Goal: Task Accomplishment & Management: Use online tool/utility

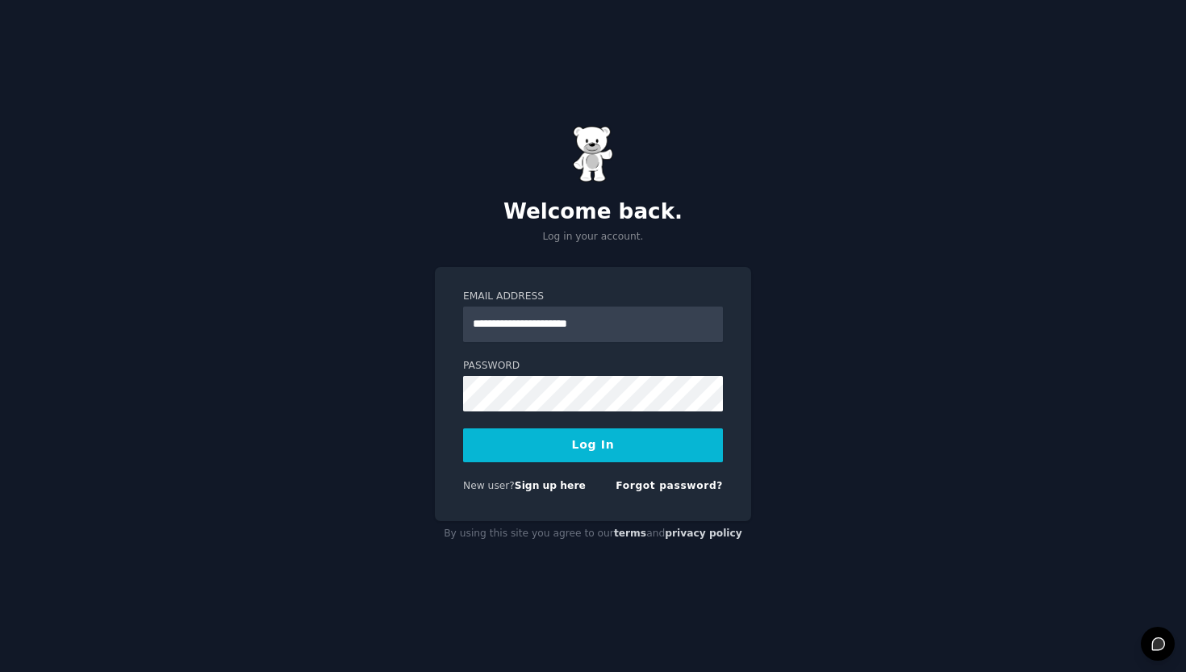
type input "**********"
click at [593, 444] on button "Log In" at bounding box center [593, 445] width 260 height 34
click at [565, 419] on form "**********" at bounding box center [593, 395] width 260 height 210
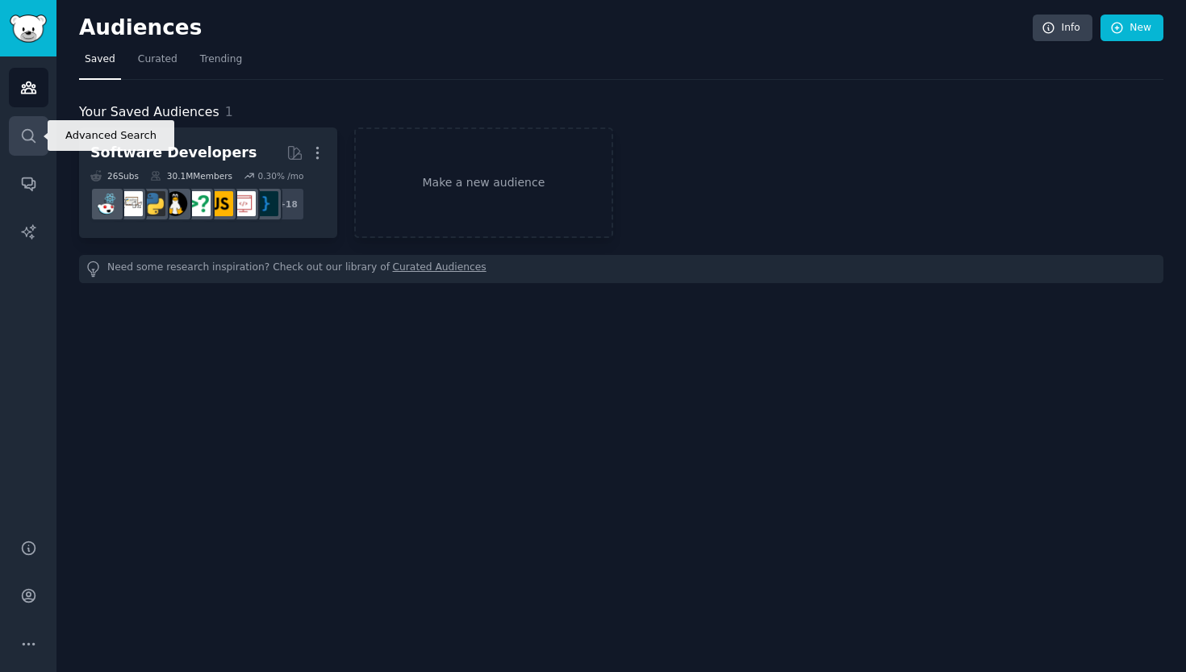
click at [31, 143] on icon "Sidebar" at bounding box center [28, 135] width 17 height 17
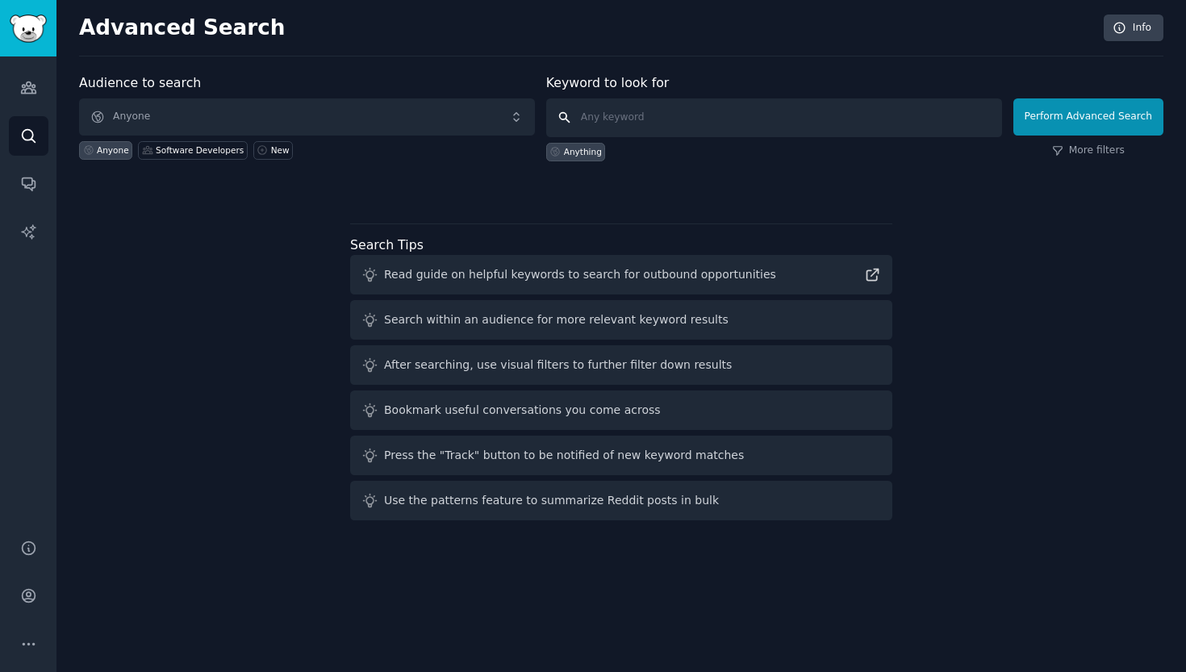
click at [660, 120] on input "text" at bounding box center [774, 117] width 456 height 39
type input "concentration"
click at [1091, 116] on button "Perform Advanced Search" at bounding box center [1088, 116] width 150 height 37
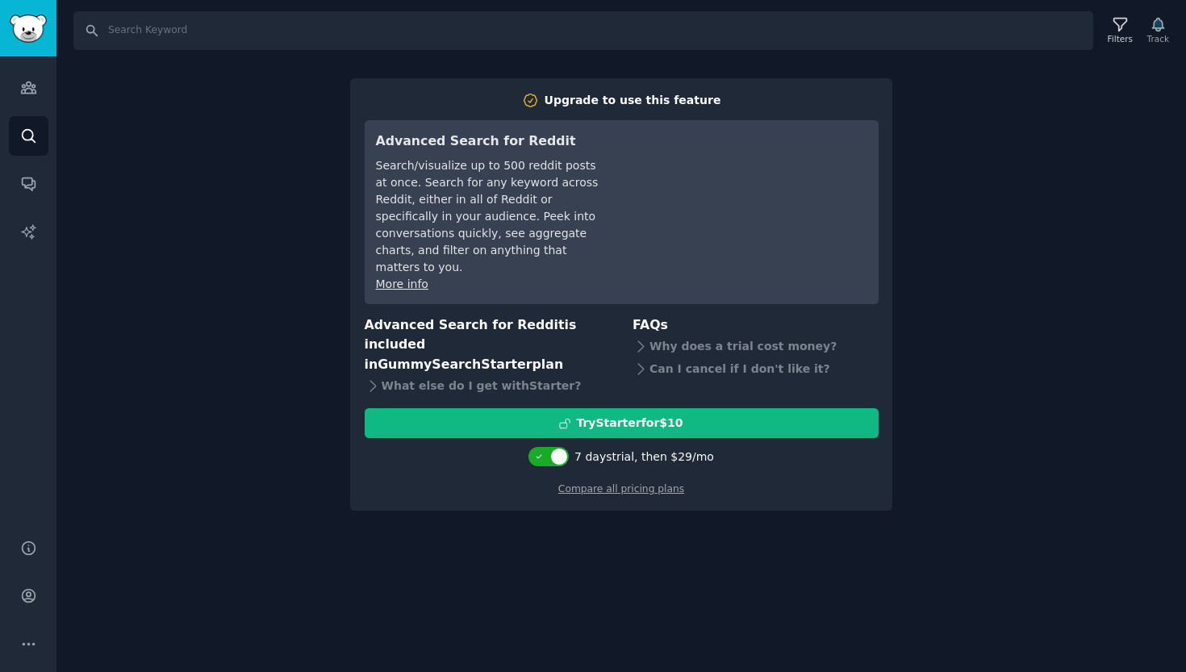
click at [358, 378] on div "Upgrade to use this feature Advanced Search for Reddit Search/visualize up to 5…" at bounding box center [621, 294] width 542 height 432
click at [290, 348] on div "Search Filters Track Upgrade to use this feature Advanced Search for Reddit Sea…" at bounding box center [620, 336] width 1129 height 672
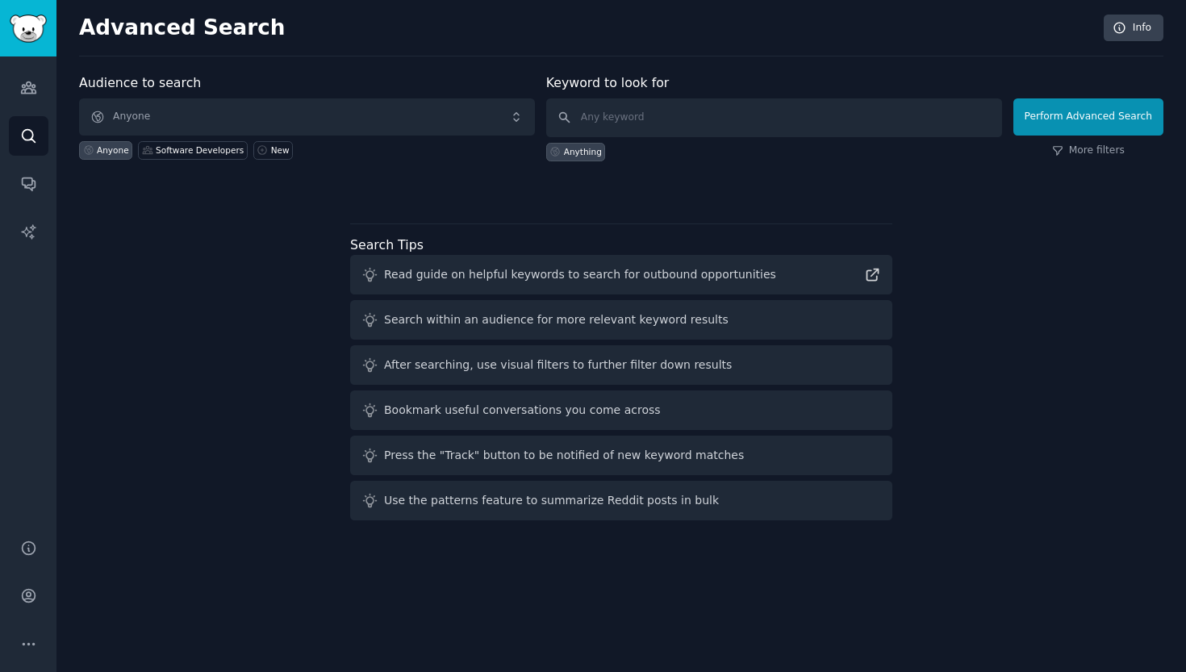
click at [206, 122] on span "Anyone" at bounding box center [307, 116] width 456 height 37
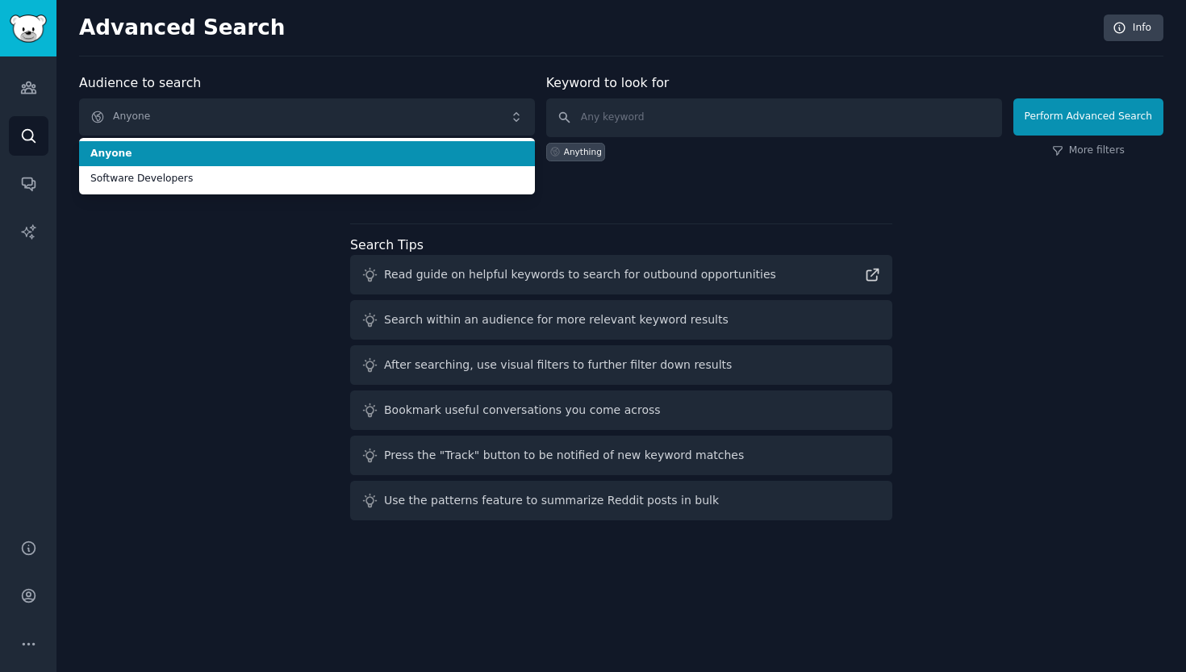
click at [206, 122] on span "Anyone" at bounding box center [307, 116] width 456 height 37
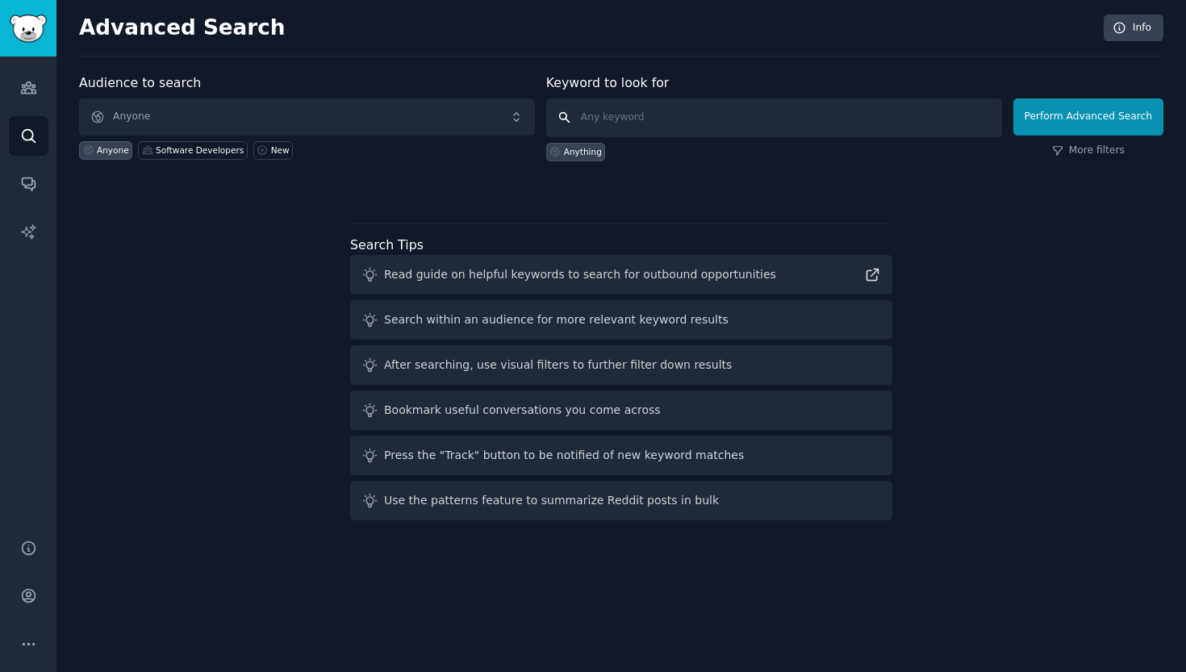
click at [686, 116] on input "text" at bounding box center [774, 117] width 456 height 39
type input "concentration"
click at [1091, 116] on button "Perform Advanced Search" at bounding box center [1088, 116] width 150 height 37
click at [21, 82] on icon "Sidebar" at bounding box center [28, 87] width 17 height 17
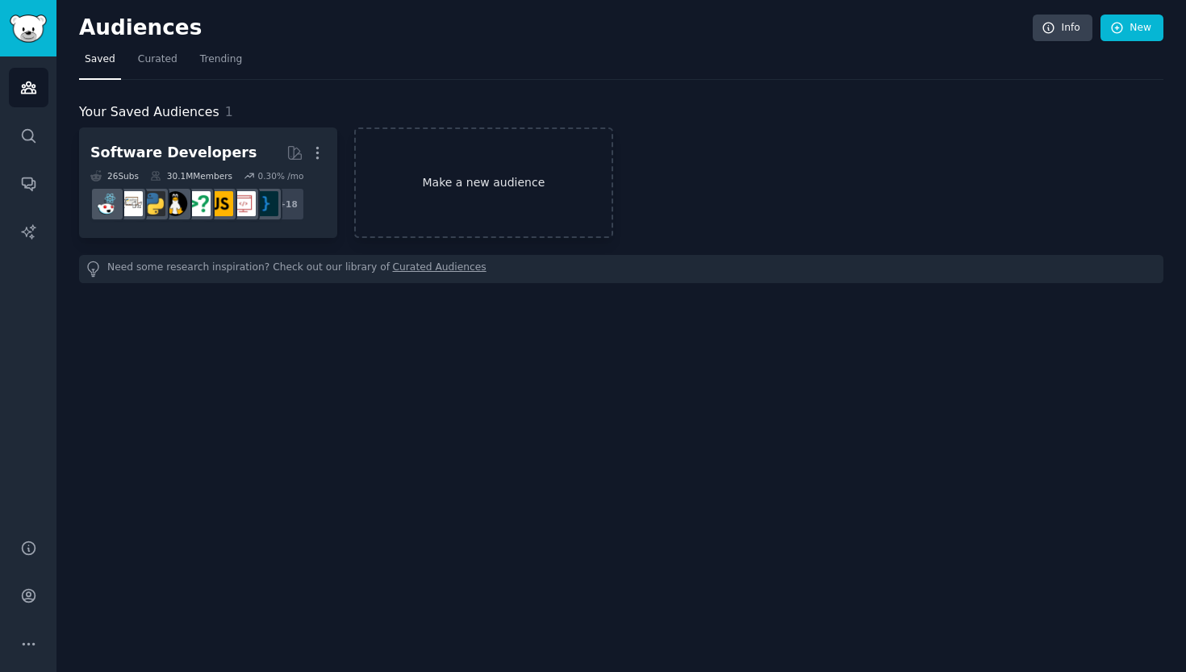
click at [465, 175] on link "Make a new audience" at bounding box center [483, 182] width 258 height 111
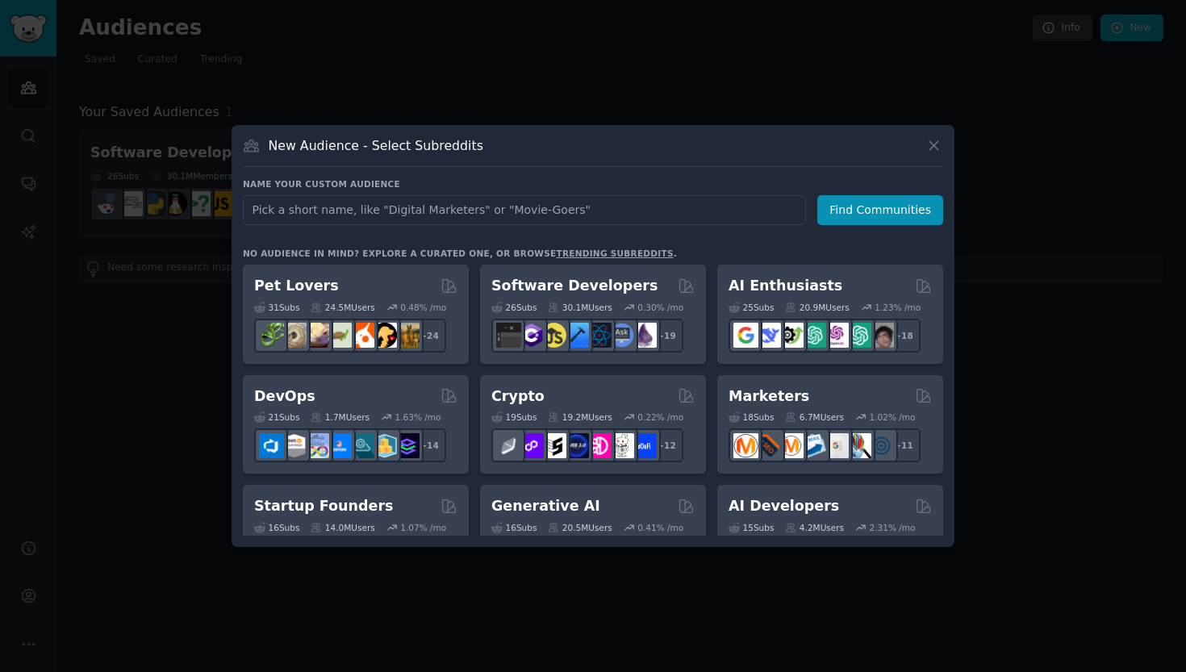
click at [399, 221] on input "text" at bounding box center [524, 210] width 563 height 30
type input "students"
click at [878, 211] on button "Find Communities" at bounding box center [880, 210] width 126 height 30
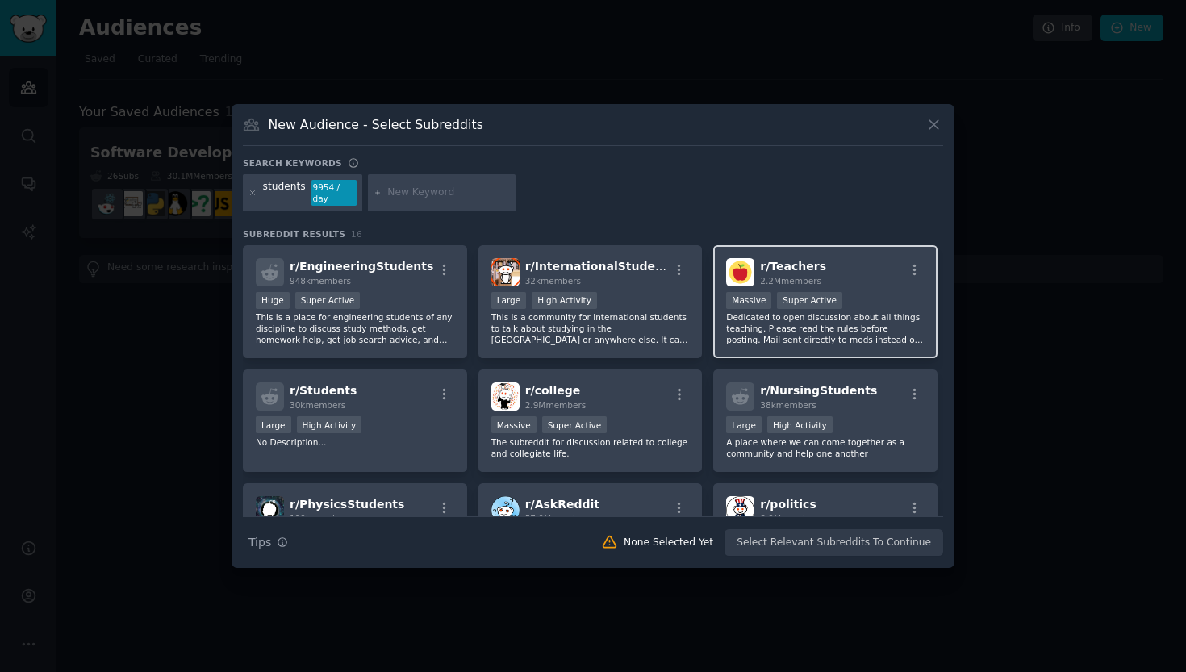
click at [816, 265] on h2 "r/ Teachers 2.2M members" at bounding box center [793, 272] width 66 height 28
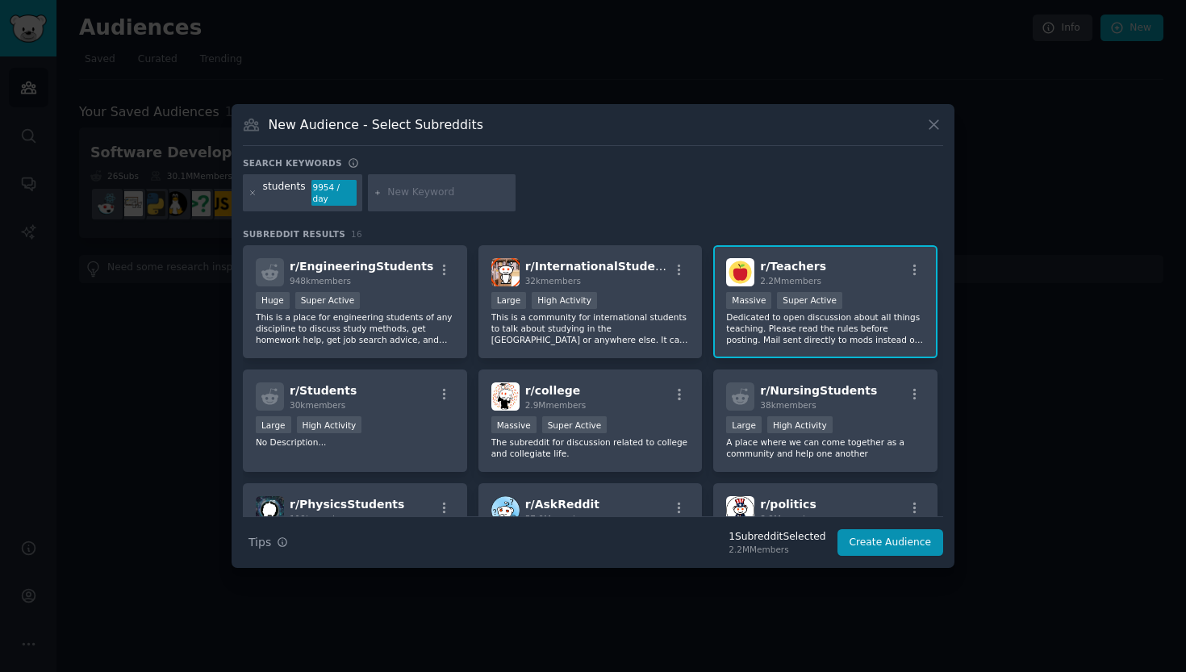
click at [855, 289] on div "r/ Teachers 2.2M members >= 95th percentile for submissions / day Massive Super…" at bounding box center [825, 302] width 224 height 114
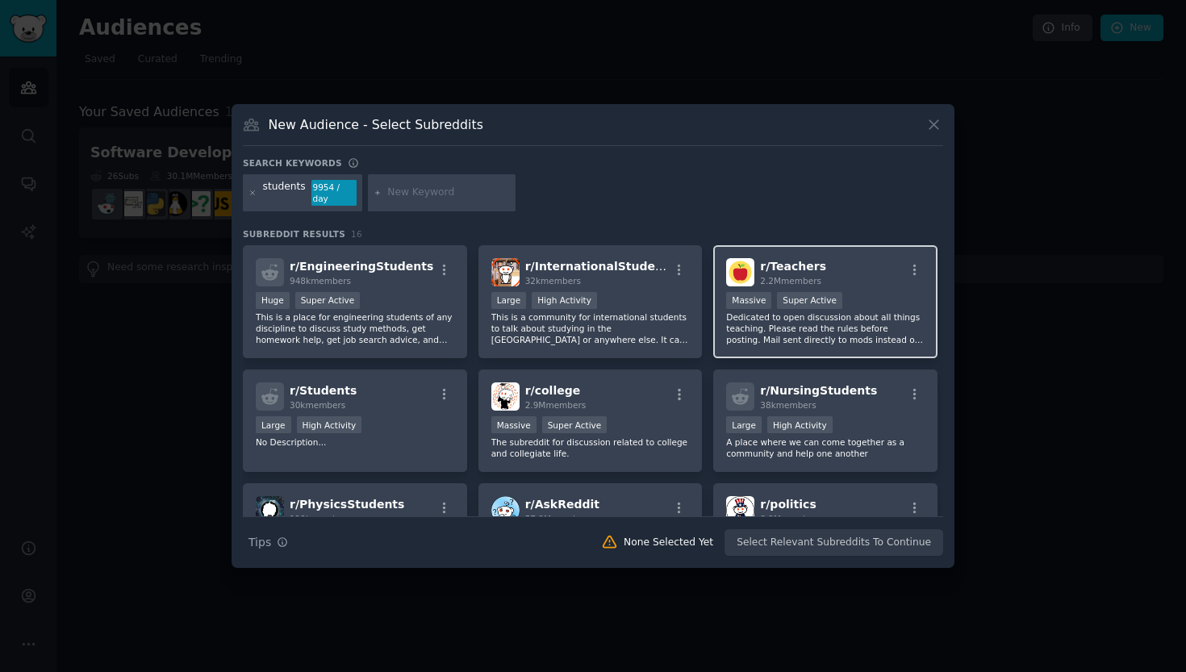
click at [855, 289] on div "r/ Teachers 2.2M members >= 95th percentile for submissions / day Massive Super…" at bounding box center [825, 302] width 224 height 114
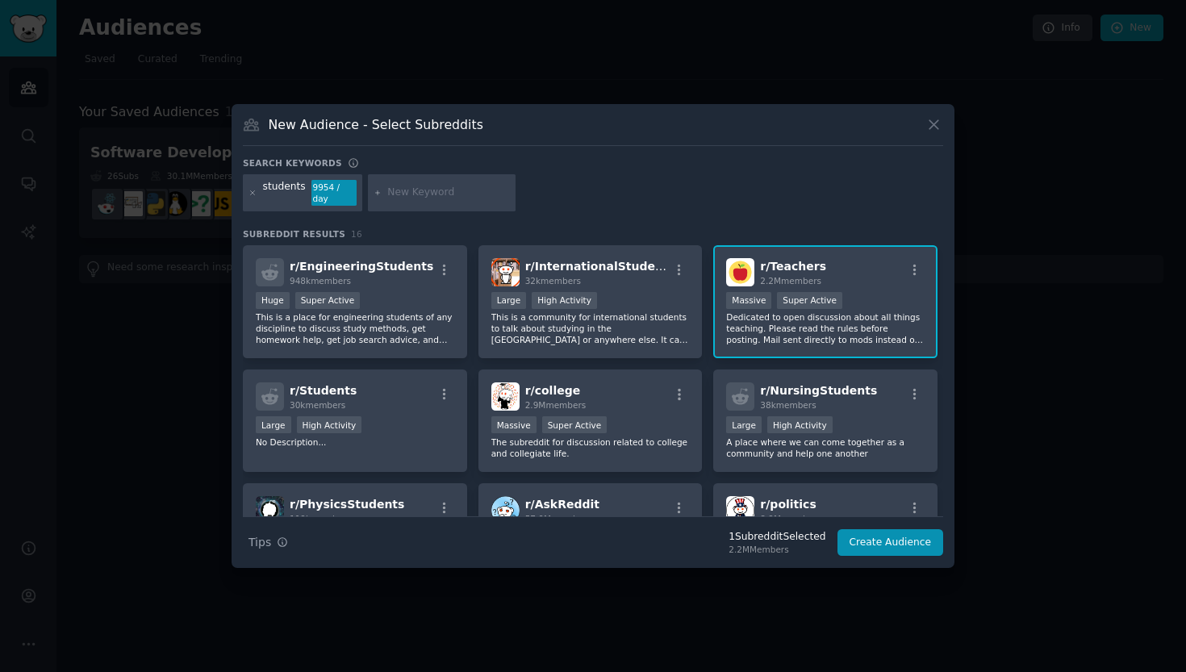
click at [855, 289] on div "r/ Teachers 2.2M members >= 95th percentile for submissions / day Massive Super…" at bounding box center [825, 302] width 224 height 114
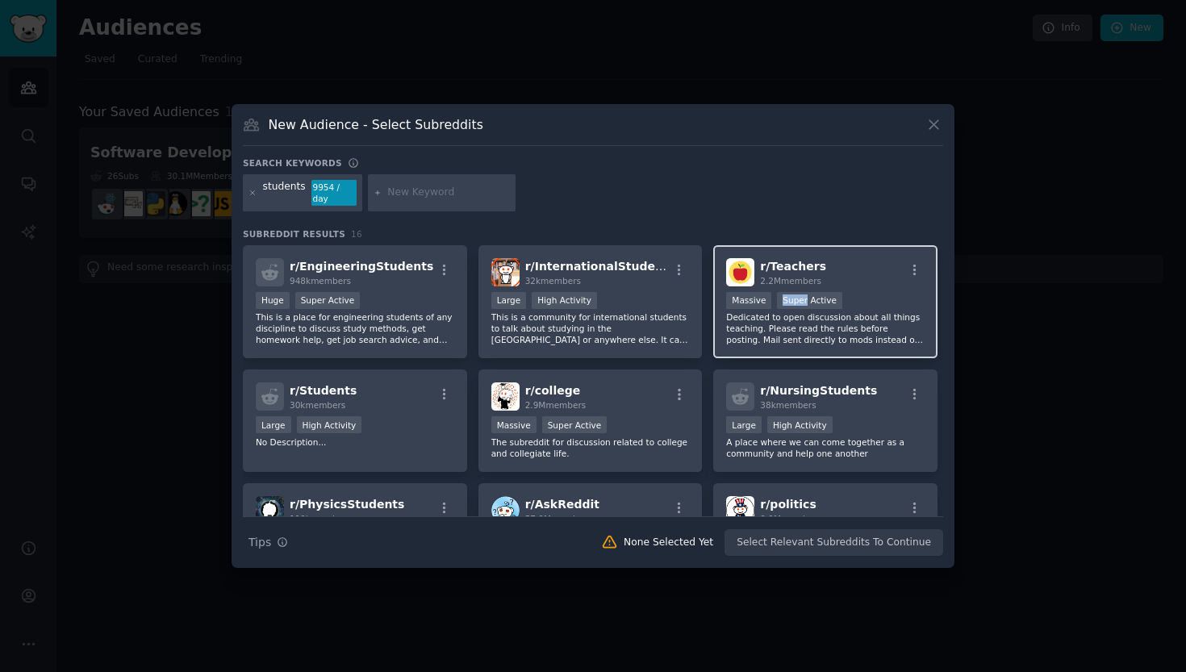
click at [855, 289] on div "r/ Teachers 2.2M members >= 95th percentile for submissions / day Massive Super…" at bounding box center [825, 302] width 224 height 114
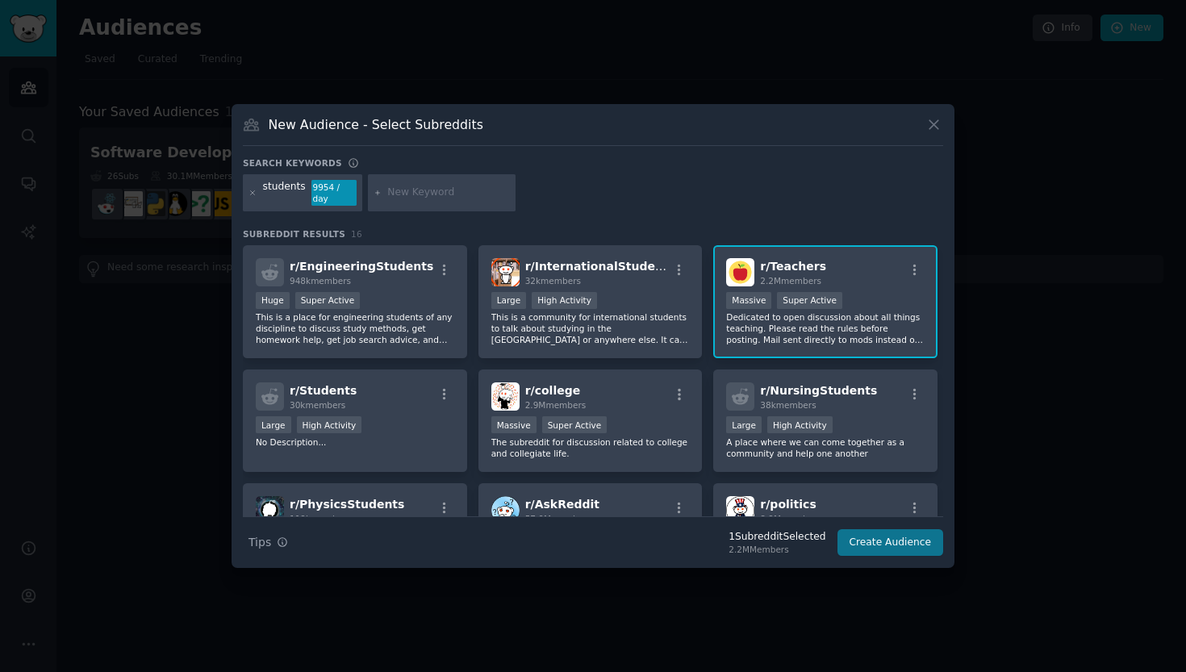
click at [884, 549] on button "Create Audience" at bounding box center [890, 542] width 106 height 27
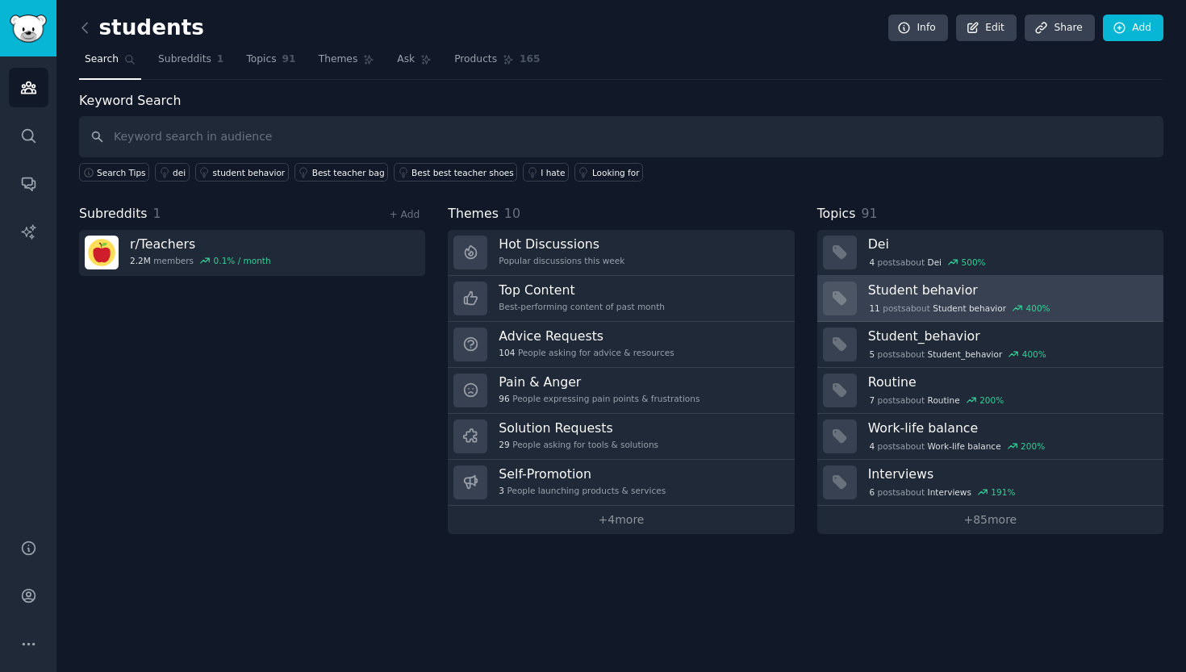
type input "w"
click at [934, 315] on link "Student behavior 11 post s about Student behavior 400 %" at bounding box center [990, 299] width 346 height 46
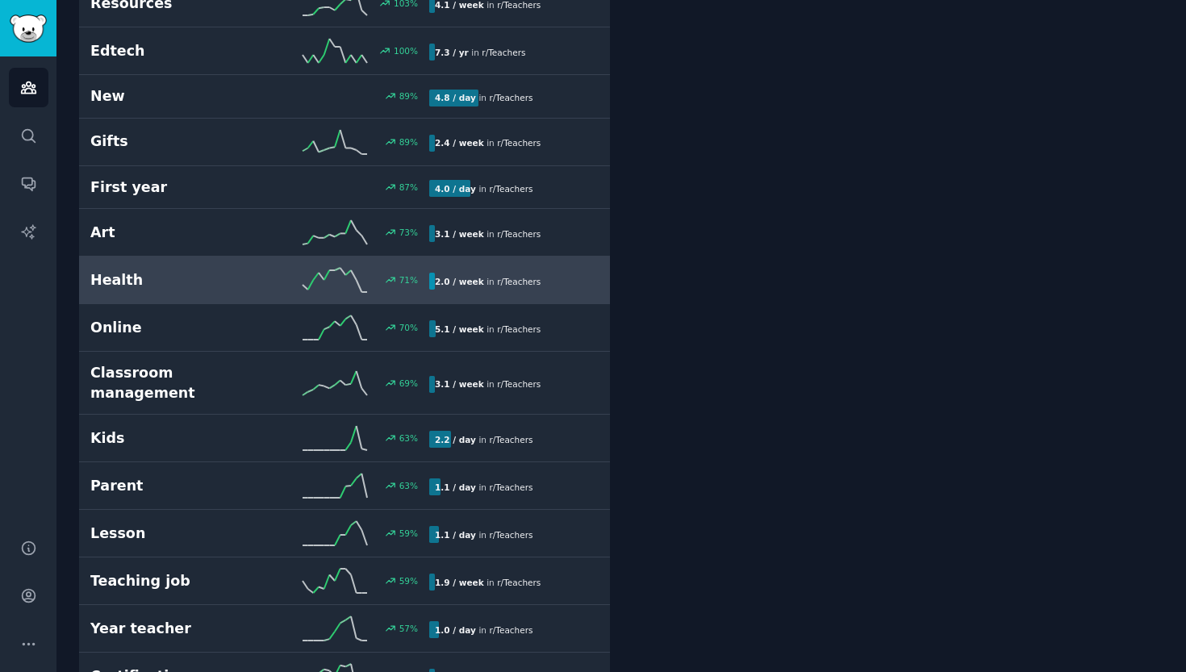
scroll to position [618, 0]
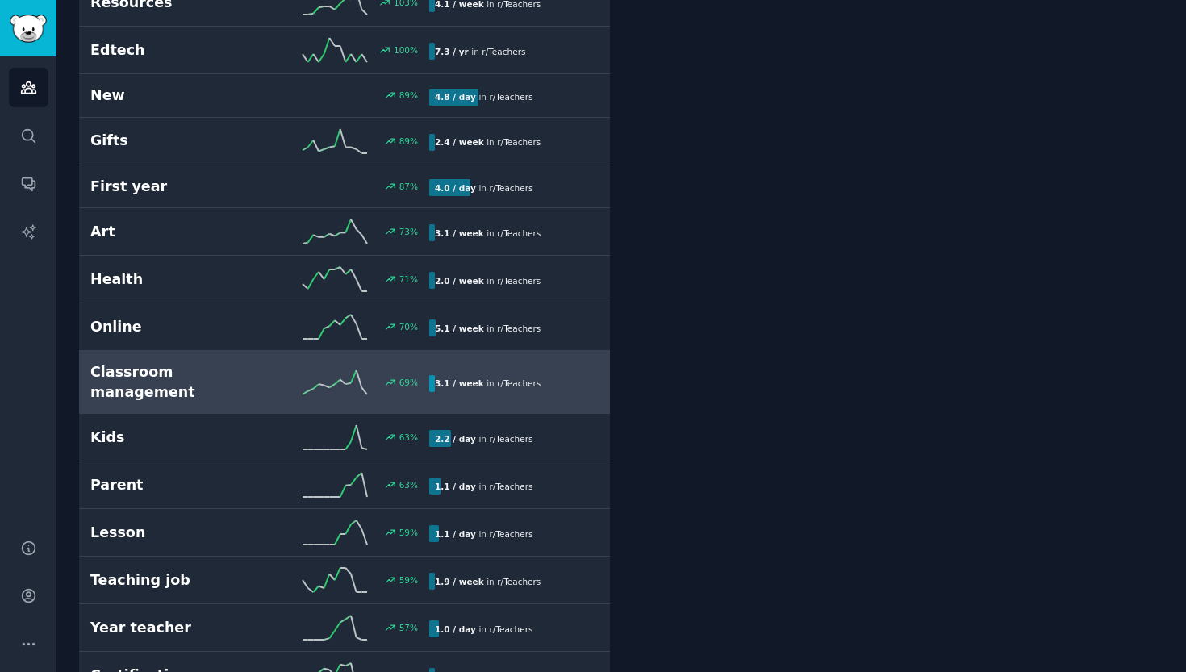
click at [232, 383] on div "Classroom management 69 % 3.1 / week in r/ Teachers" at bounding box center [344, 382] width 508 height 40
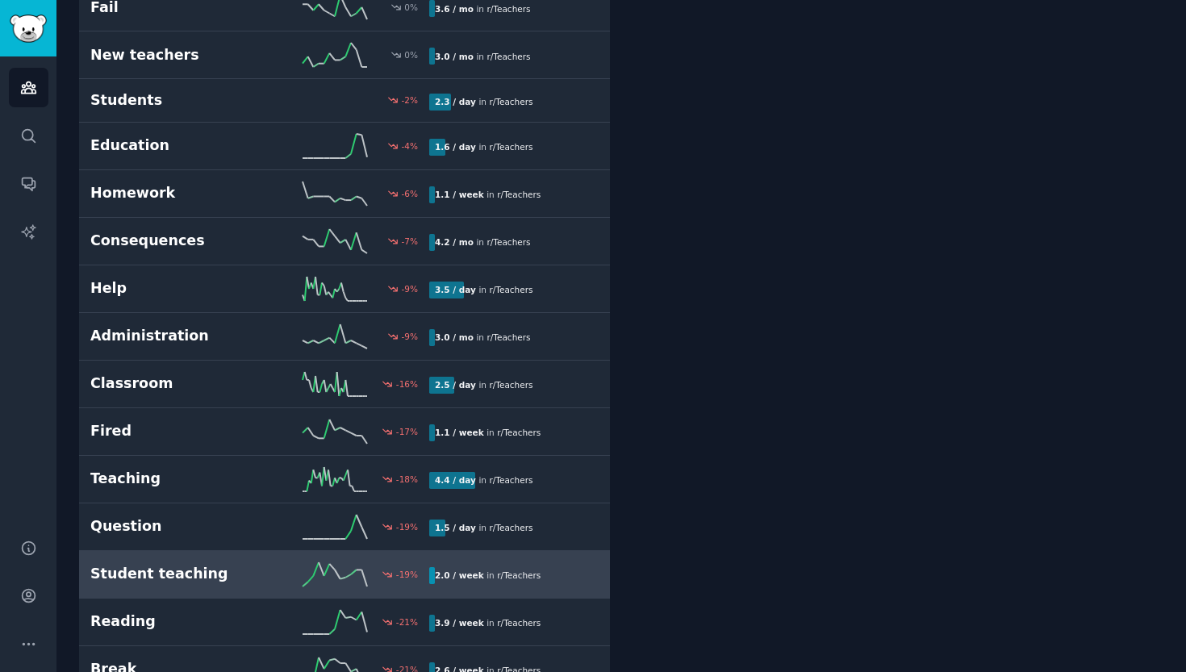
scroll to position [2798, 0]
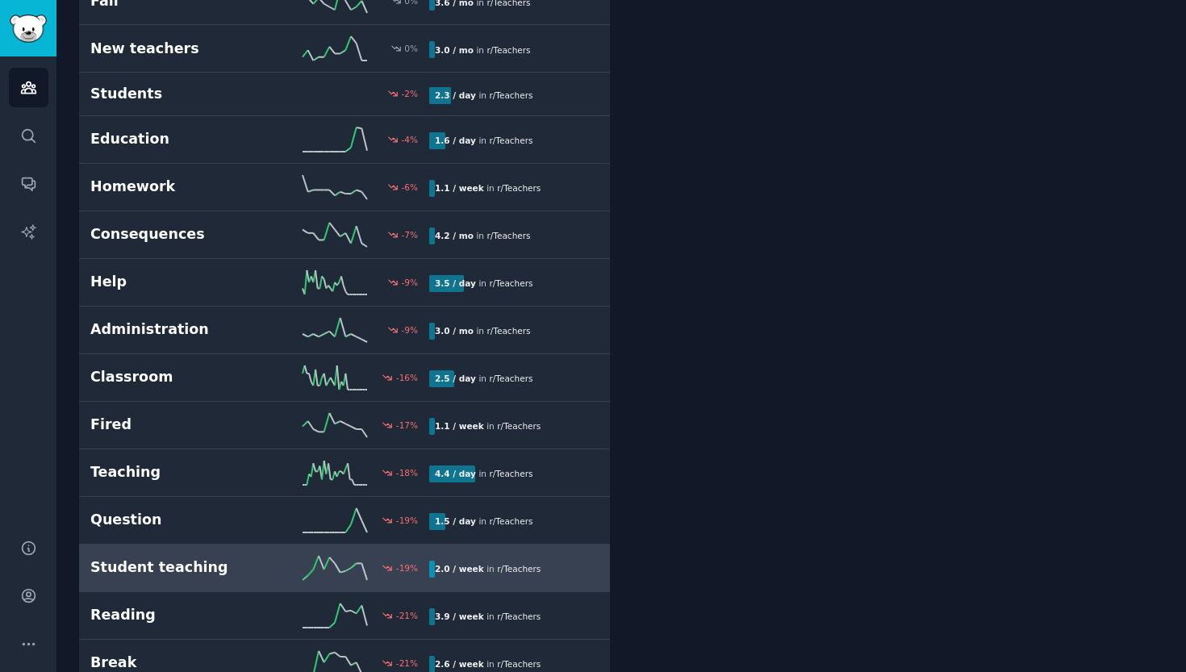
click at [207, 557] on h2 "Student teaching" at bounding box center [174, 567] width 169 height 20
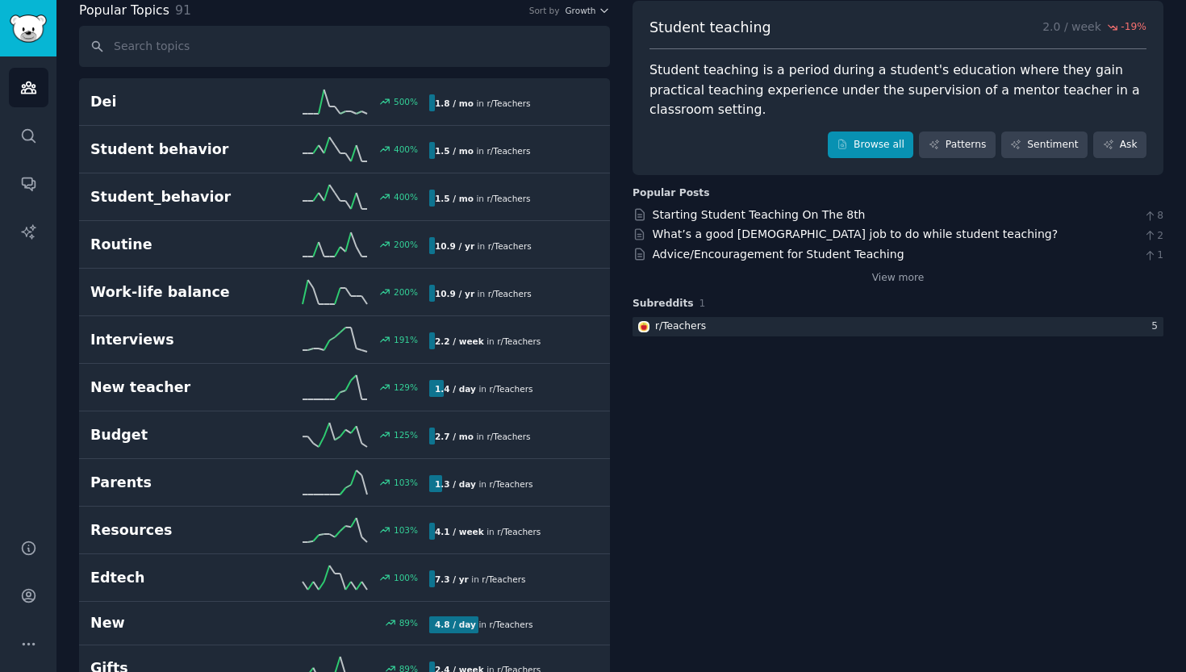
click at [874, 131] on link "Browse all" at bounding box center [871, 144] width 86 height 27
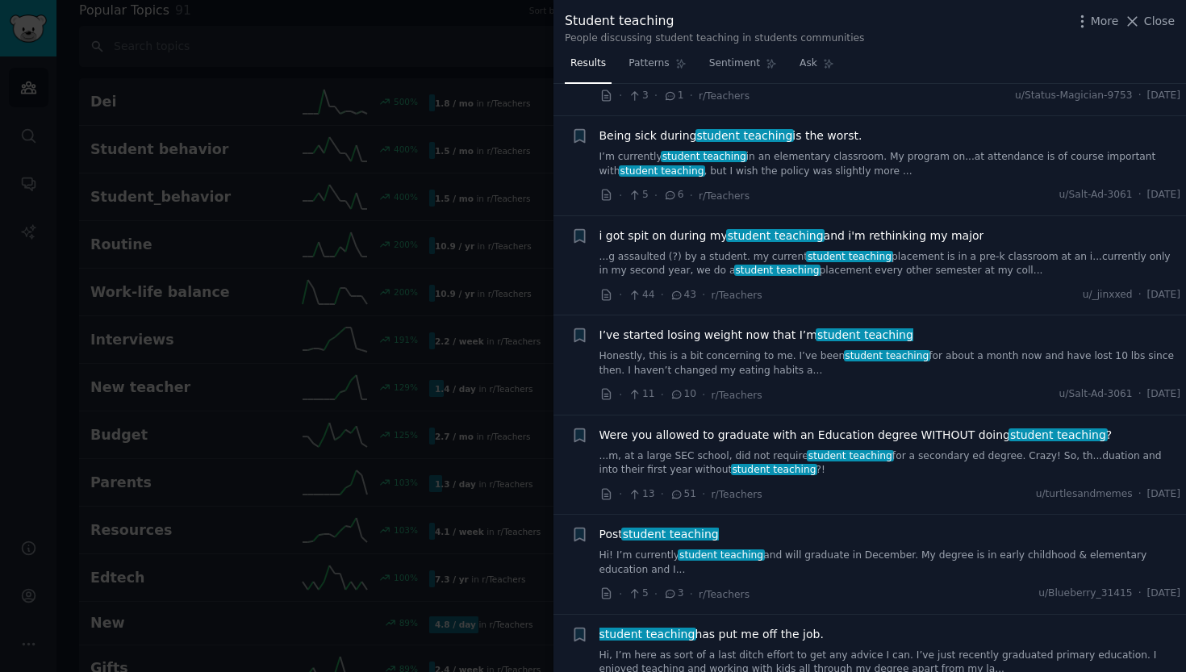
scroll to position [218, 0]
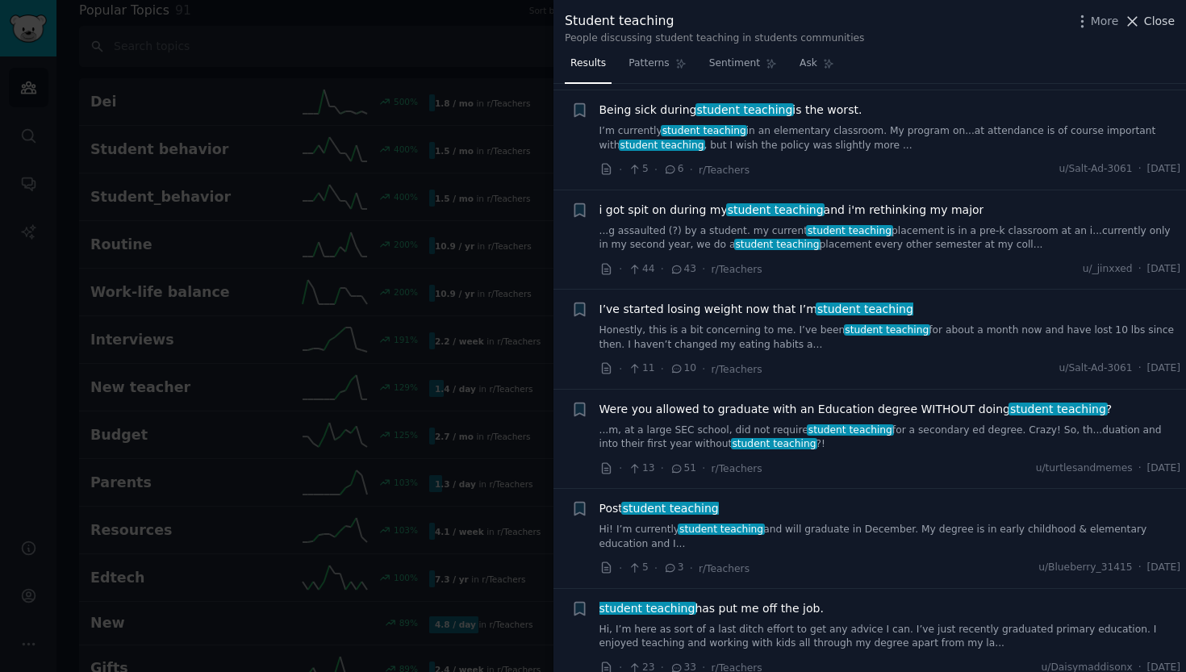
click at [1133, 21] on icon at bounding box center [1133, 21] width 9 height 9
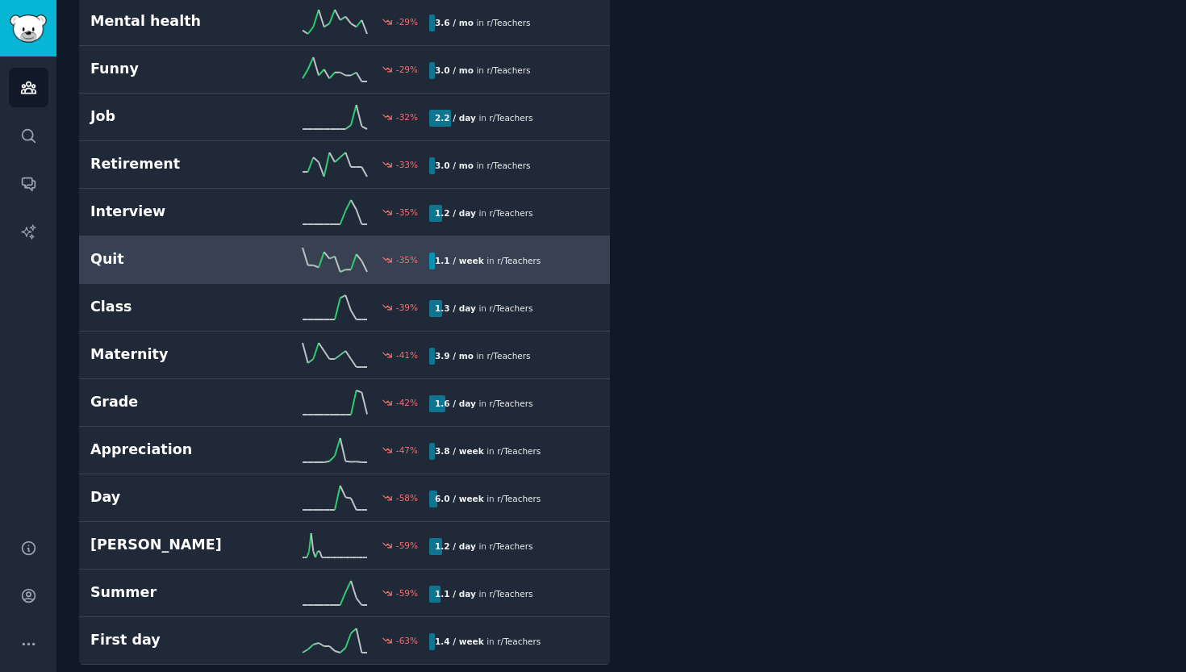
scroll to position [3819, 0]
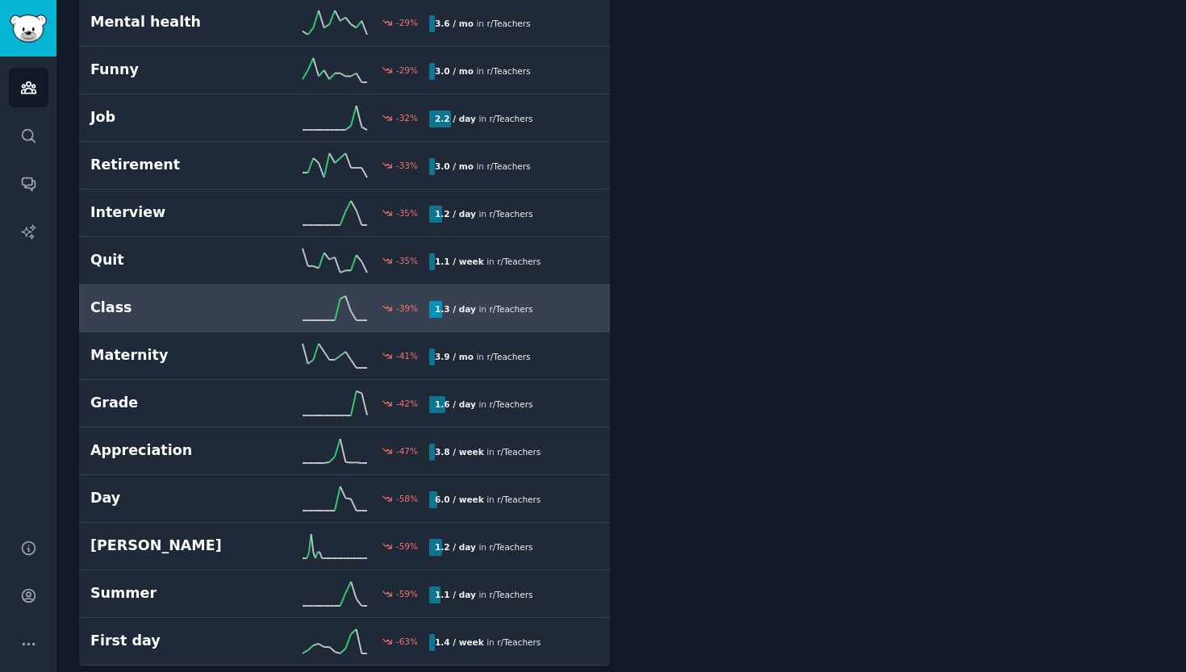
click at [340, 314] on link "Class -39 % 1.3 / day in r/ Teachers" at bounding box center [344, 309] width 531 height 48
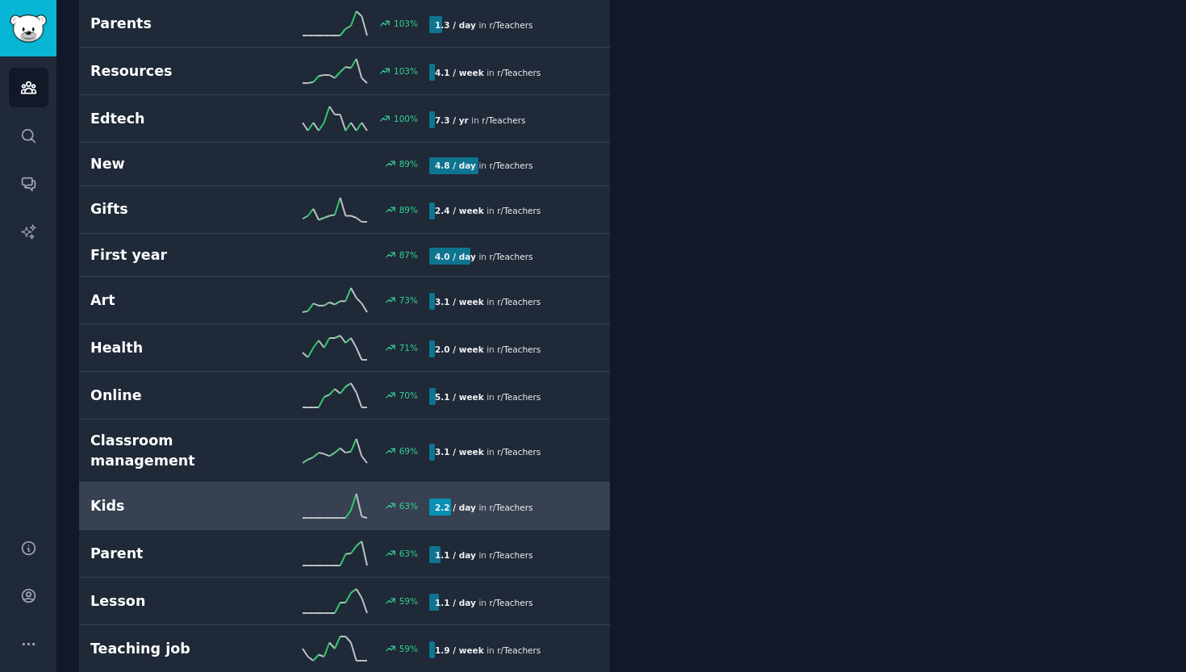
scroll to position [551, 0]
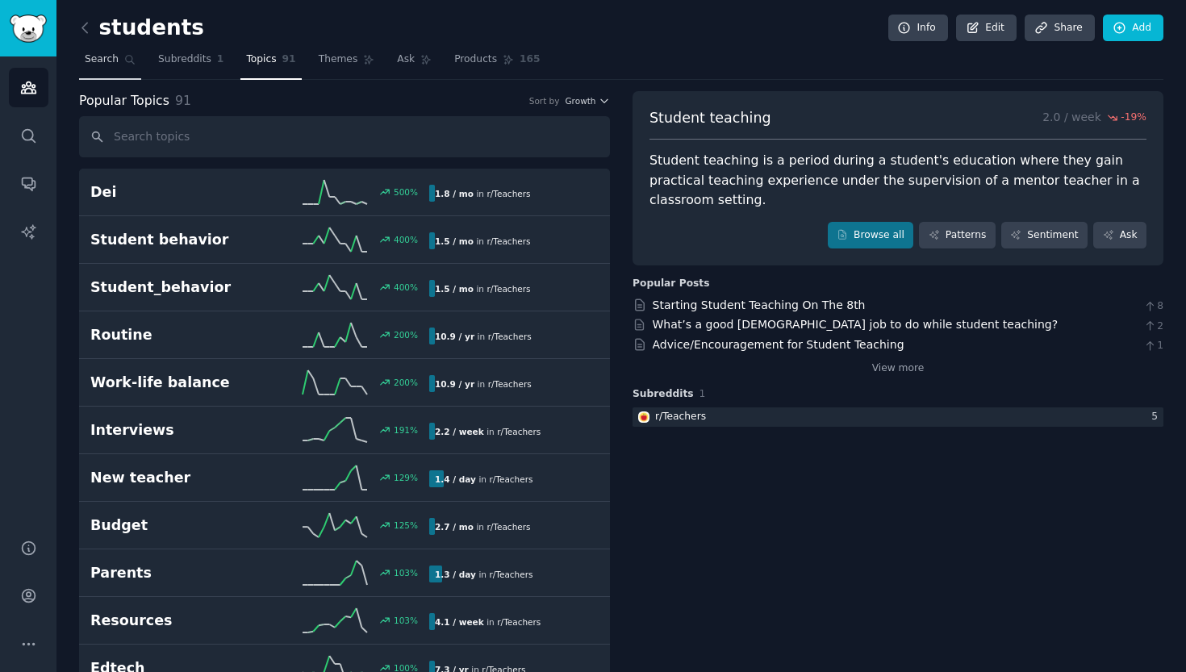
click at [95, 61] on span "Search" at bounding box center [102, 59] width 34 height 15
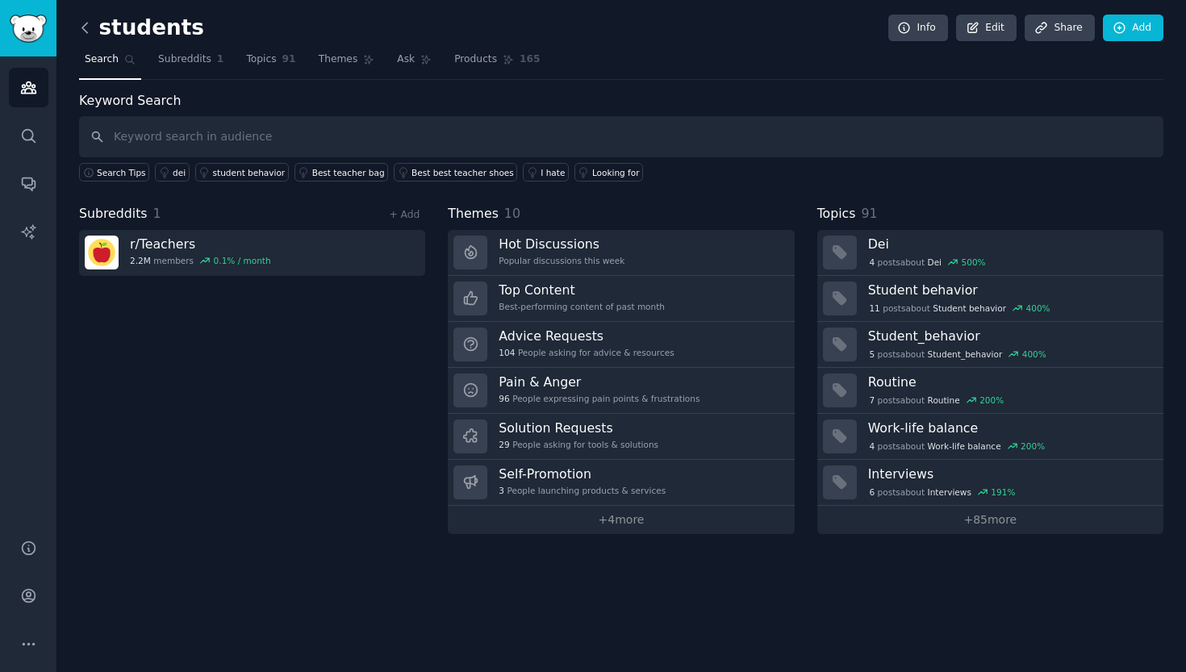
click at [81, 30] on icon at bounding box center [85, 27] width 17 height 17
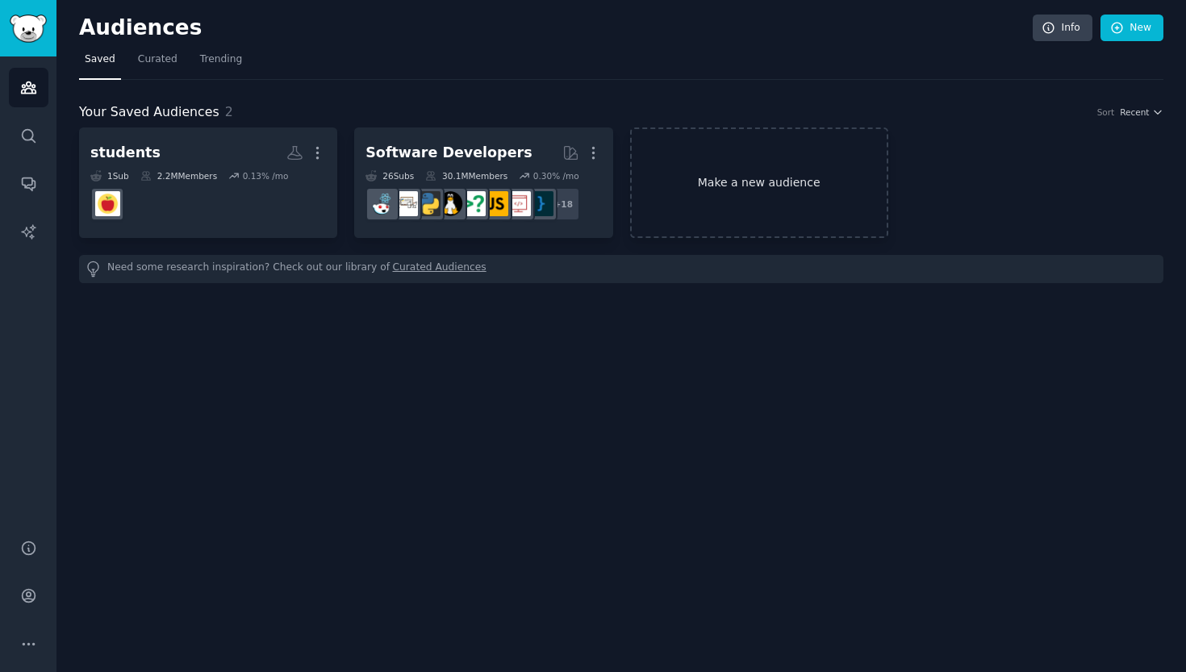
click at [787, 177] on link "Make a new audience" at bounding box center [759, 182] width 258 height 111
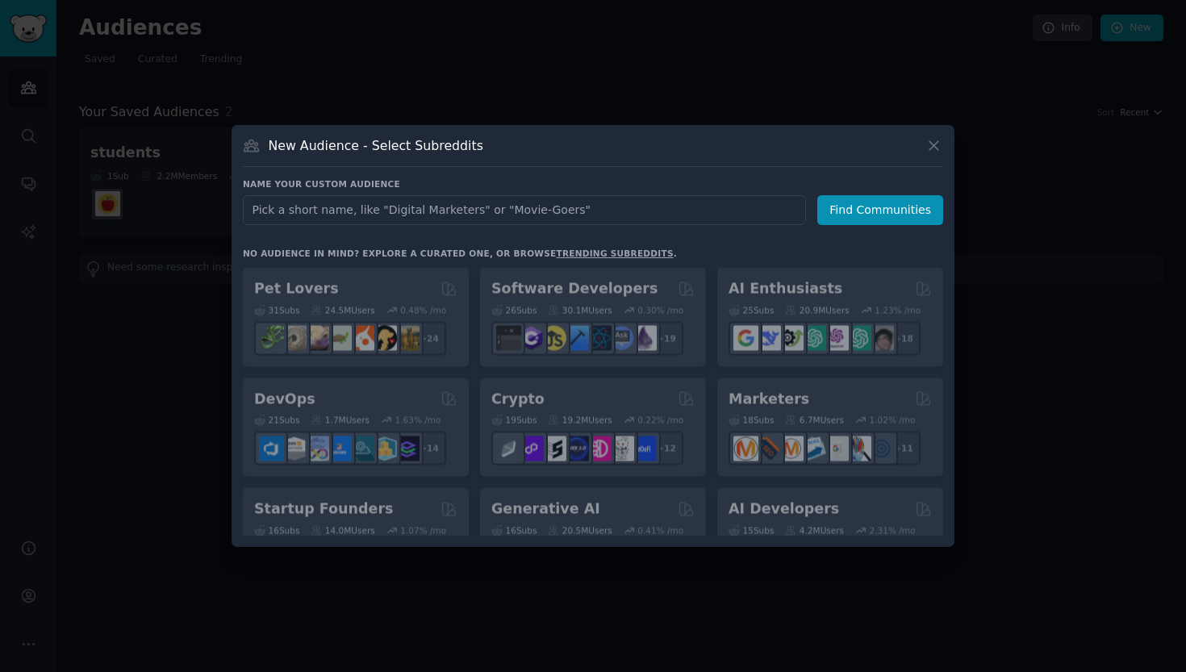
click at [561, 204] on input "text" at bounding box center [524, 210] width 563 height 30
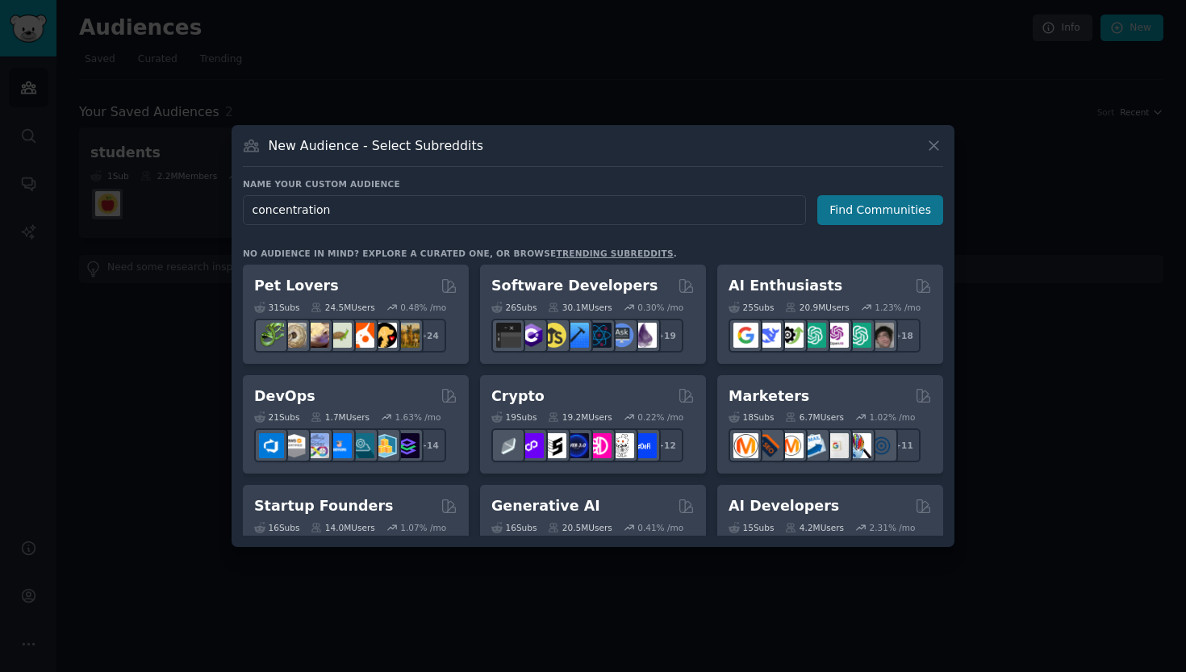
type input "concentration"
click at [854, 215] on button "Find Communities" at bounding box center [880, 210] width 126 height 30
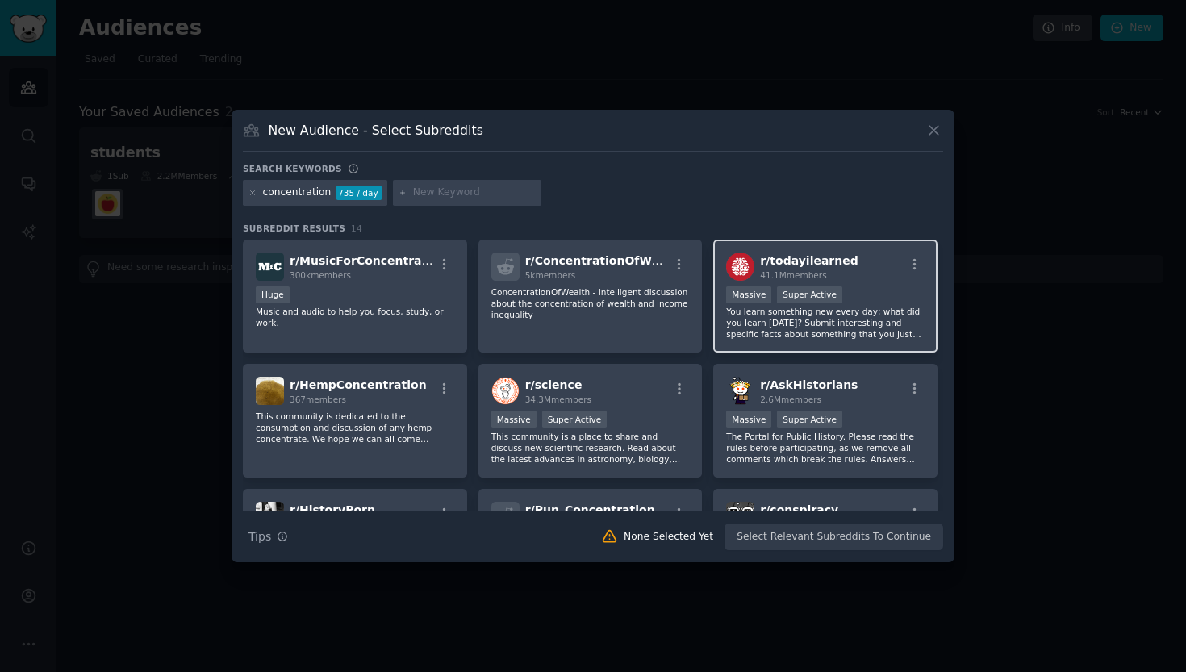
click at [805, 270] on span "41.1M members" at bounding box center [793, 275] width 66 height 10
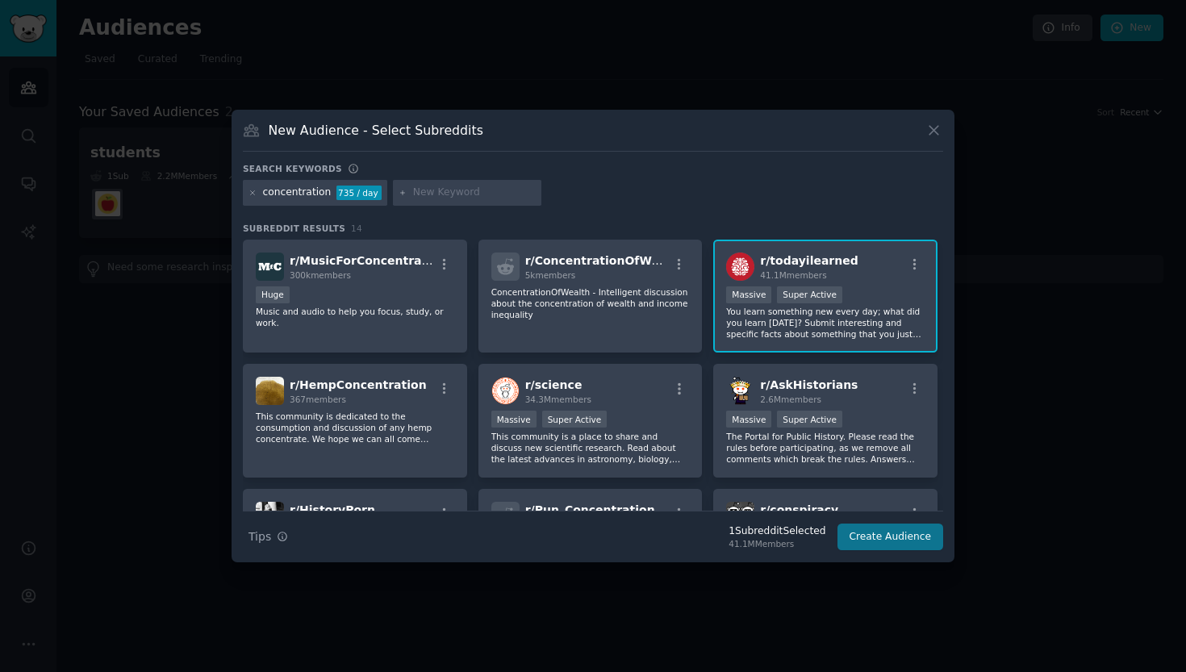
click at [870, 531] on button "Create Audience" at bounding box center [890, 537] width 106 height 27
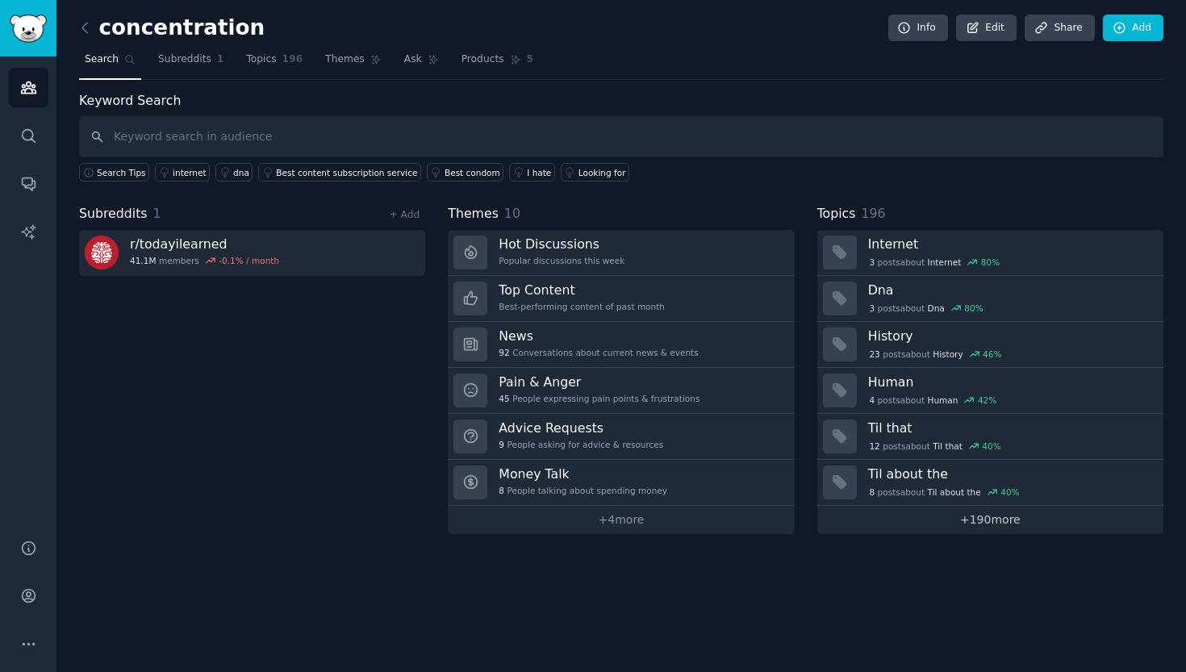
click at [978, 517] on link "+ 190 more" at bounding box center [990, 520] width 346 height 28
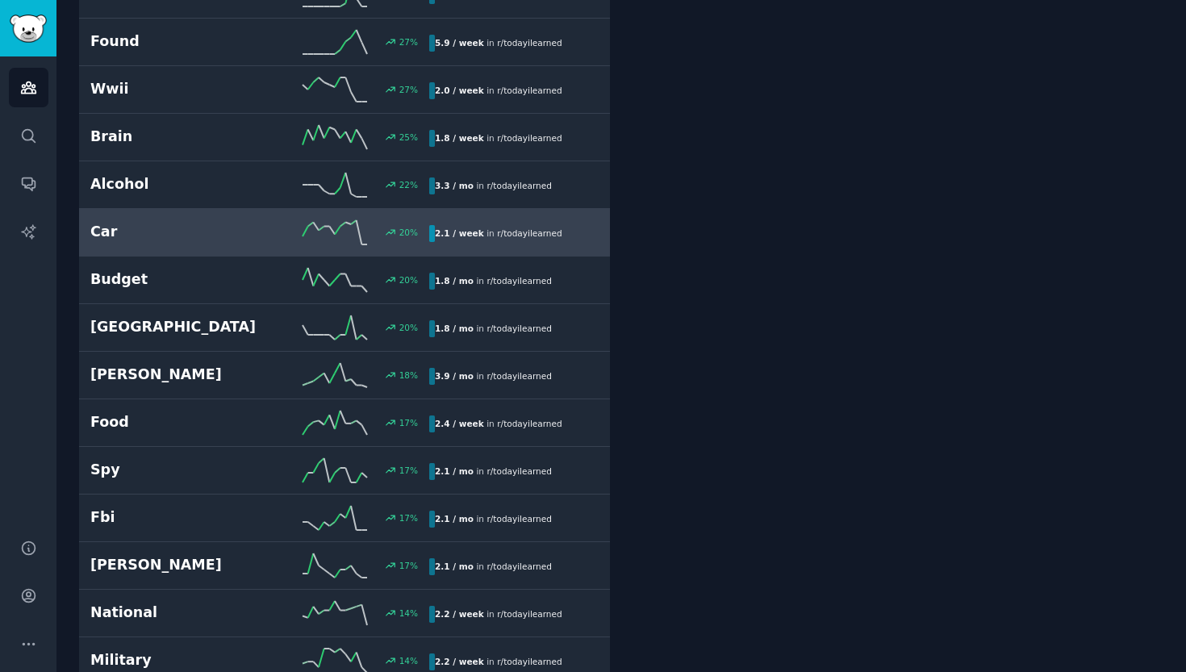
scroll to position [792, 0]
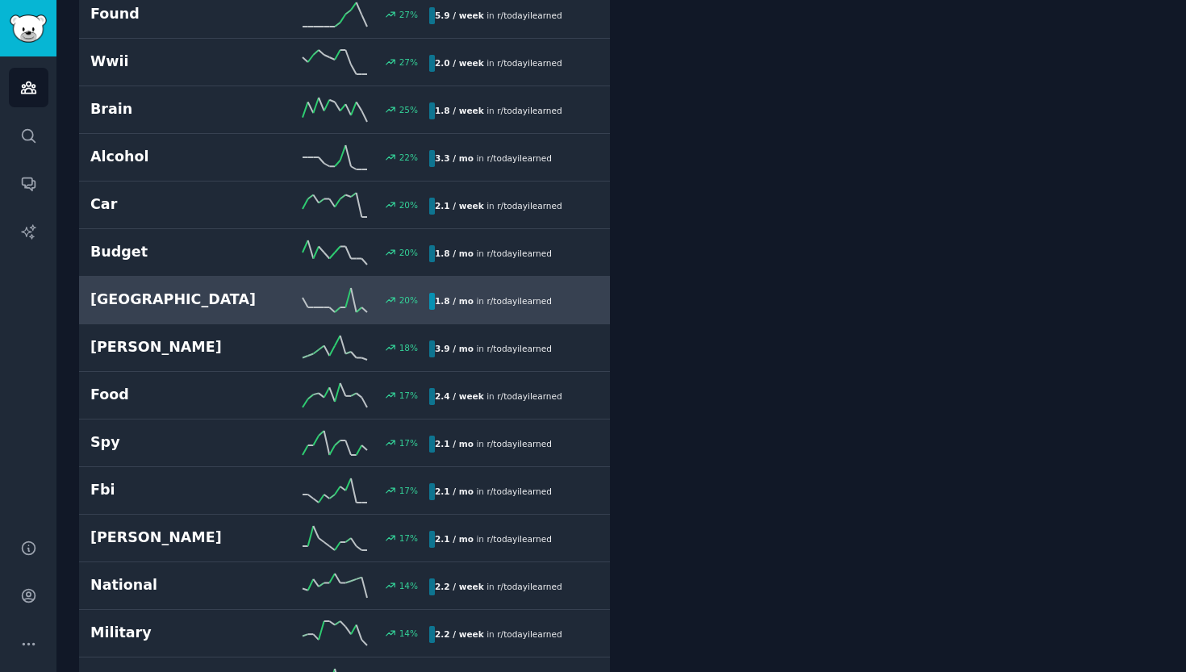
click at [275, 307] on div "20 %" at bounding box center [344, 300] width 169 height 24
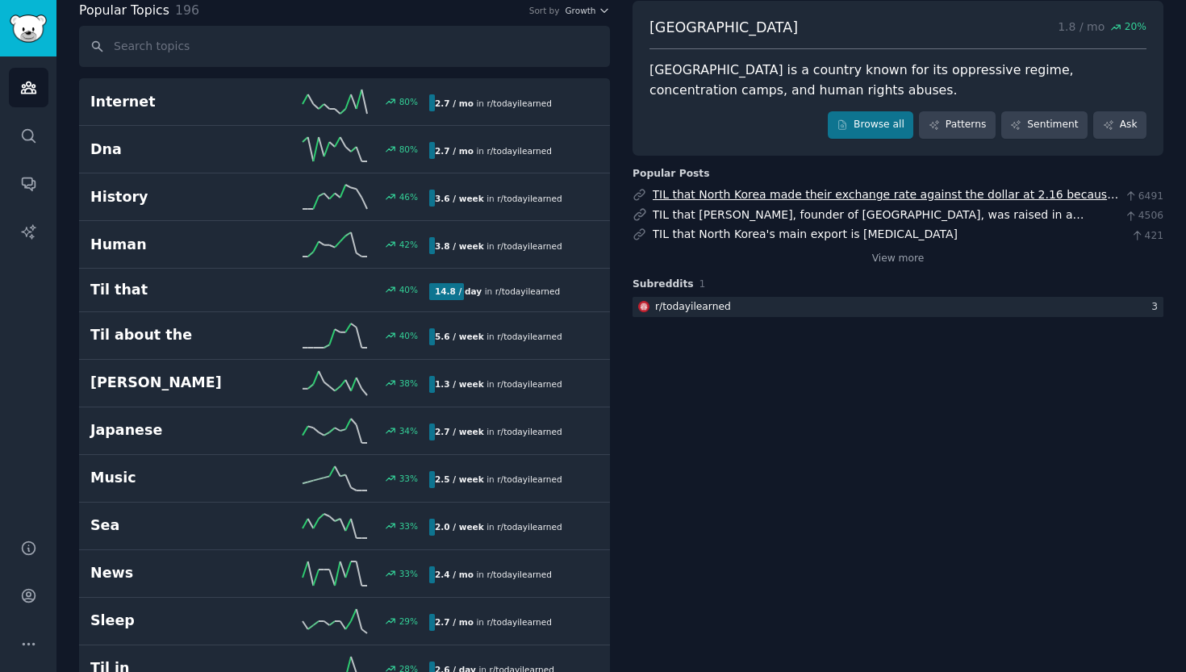
click at [849, 189] on link "TIL that North Korea made their exchange rate against the dollar at 2.16 becaus…" at bounding box center [886, 203] width 466 height 30
click at [817, 209] on link "TIL that [PERSON_NAME], founder of [GEOGRAPHIC_DATA], was raised in a [DEMOGRAP…" at bounding box center [881, 231] width 457 height 47
click at [715, 232] on link "TIL that North Korea's main export is [MEDICAL_DATA]" at bounding box center [806, 233] width 306 height 13
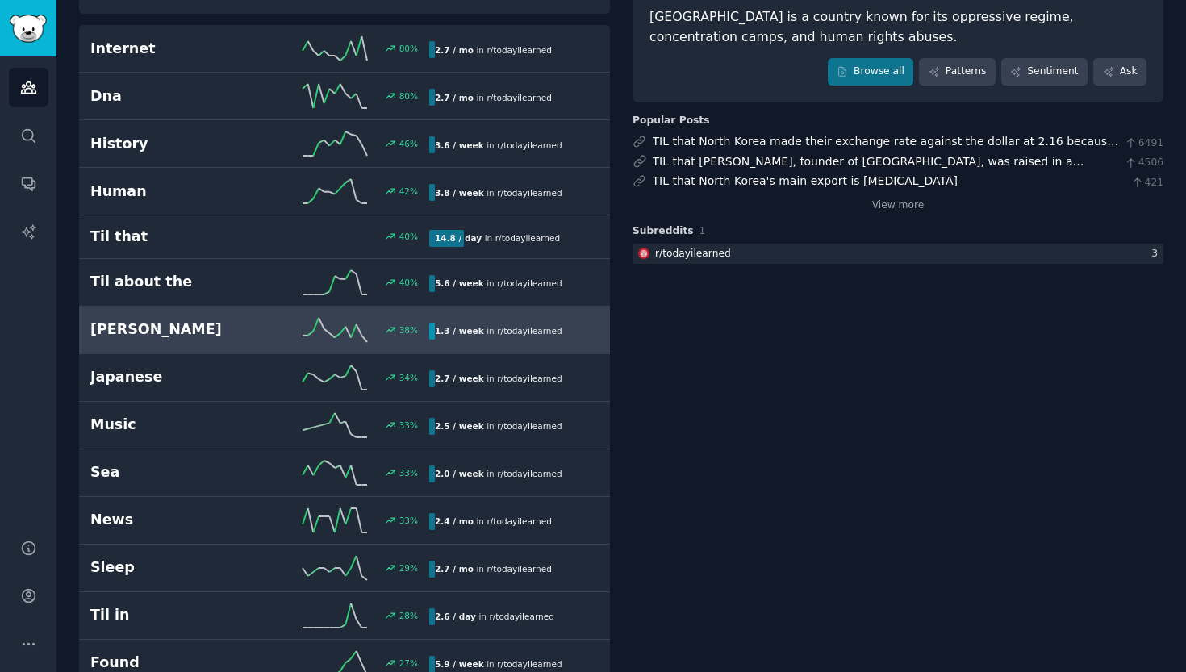
scroll to position [144, 0]
